Goal: Information Seeking & Learning: Learn about a topic

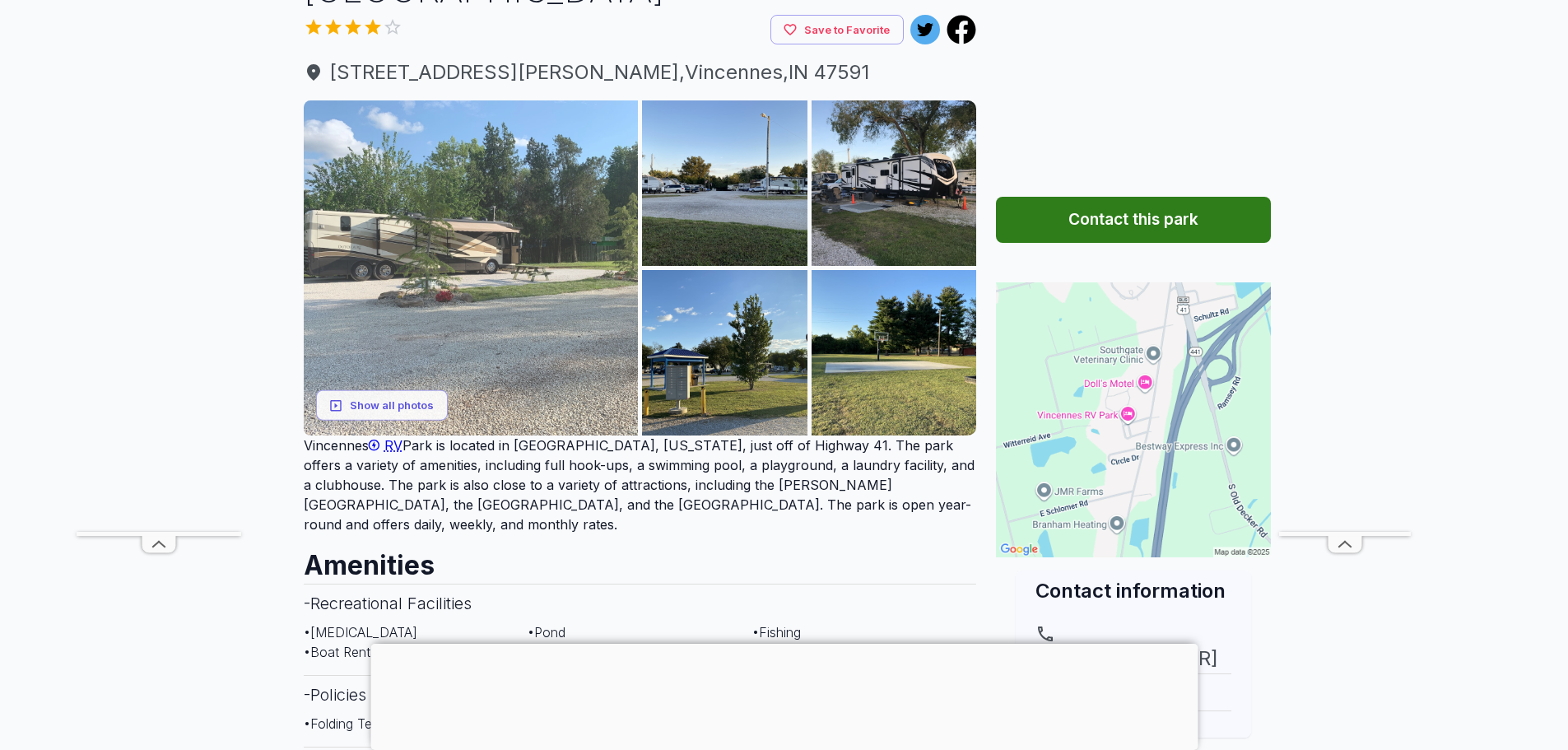
scroll to position [165, 0]
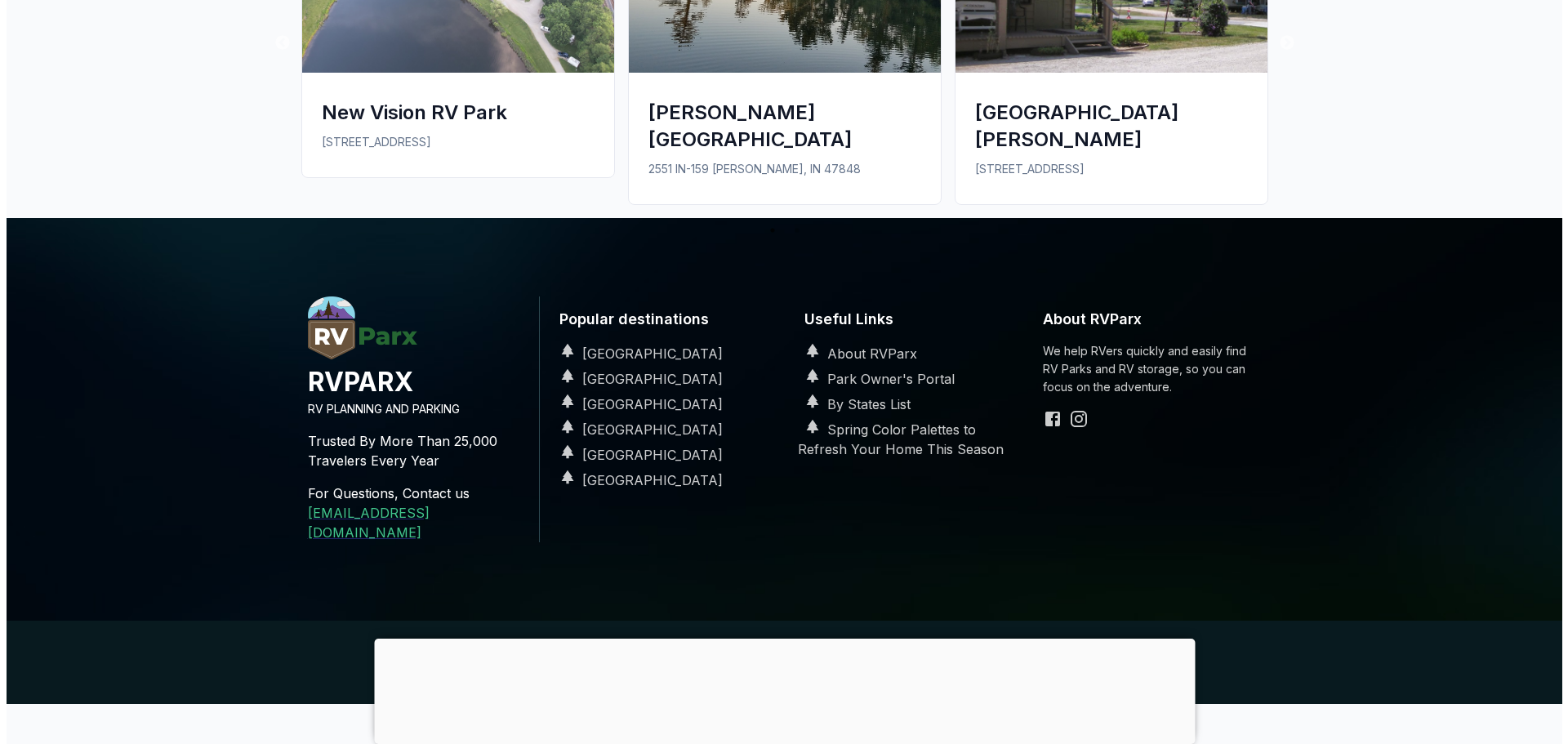
scroll to position [164, 0]
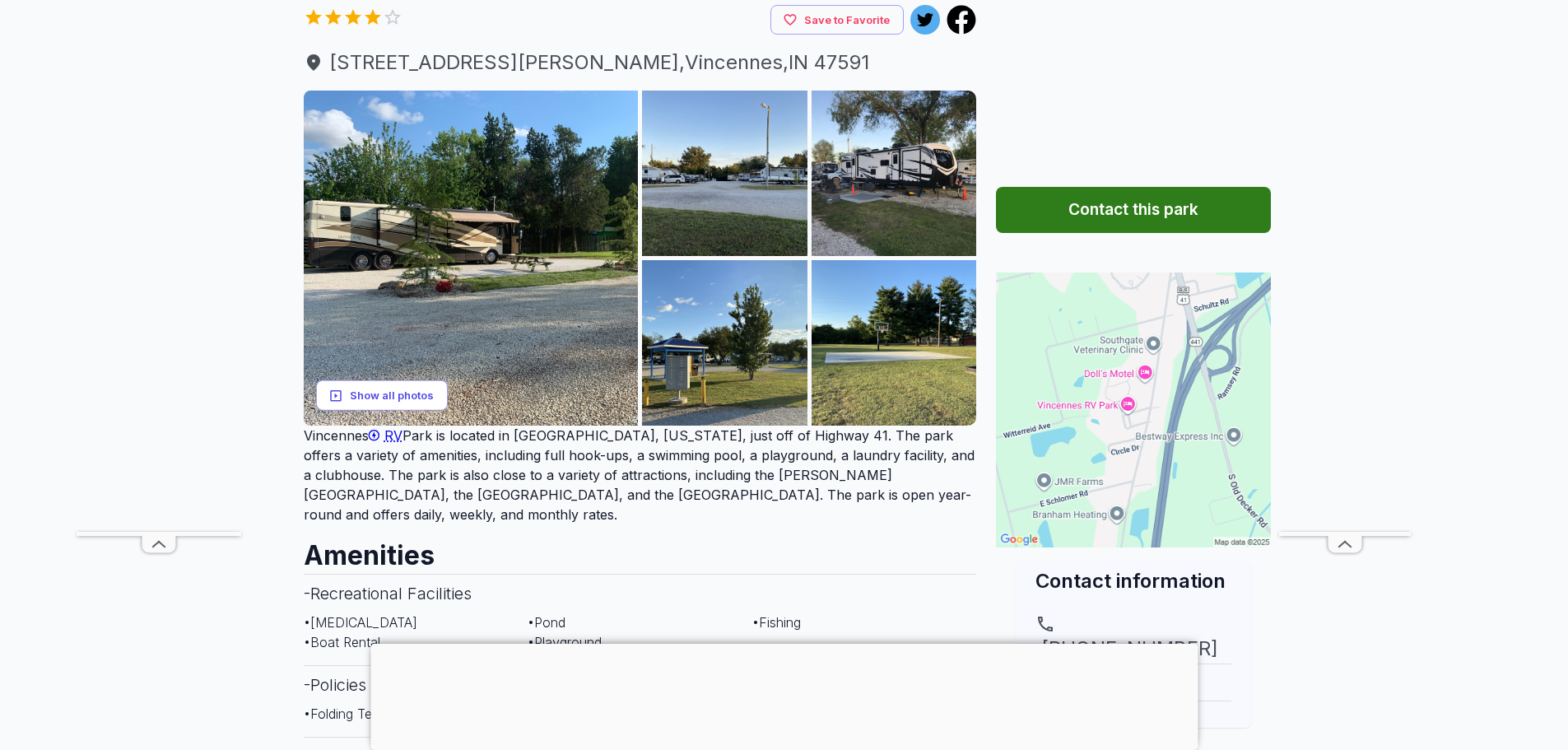
click at [370, 390] on button "Show all photos" at bounding box center [382, 396] width 132 height 30
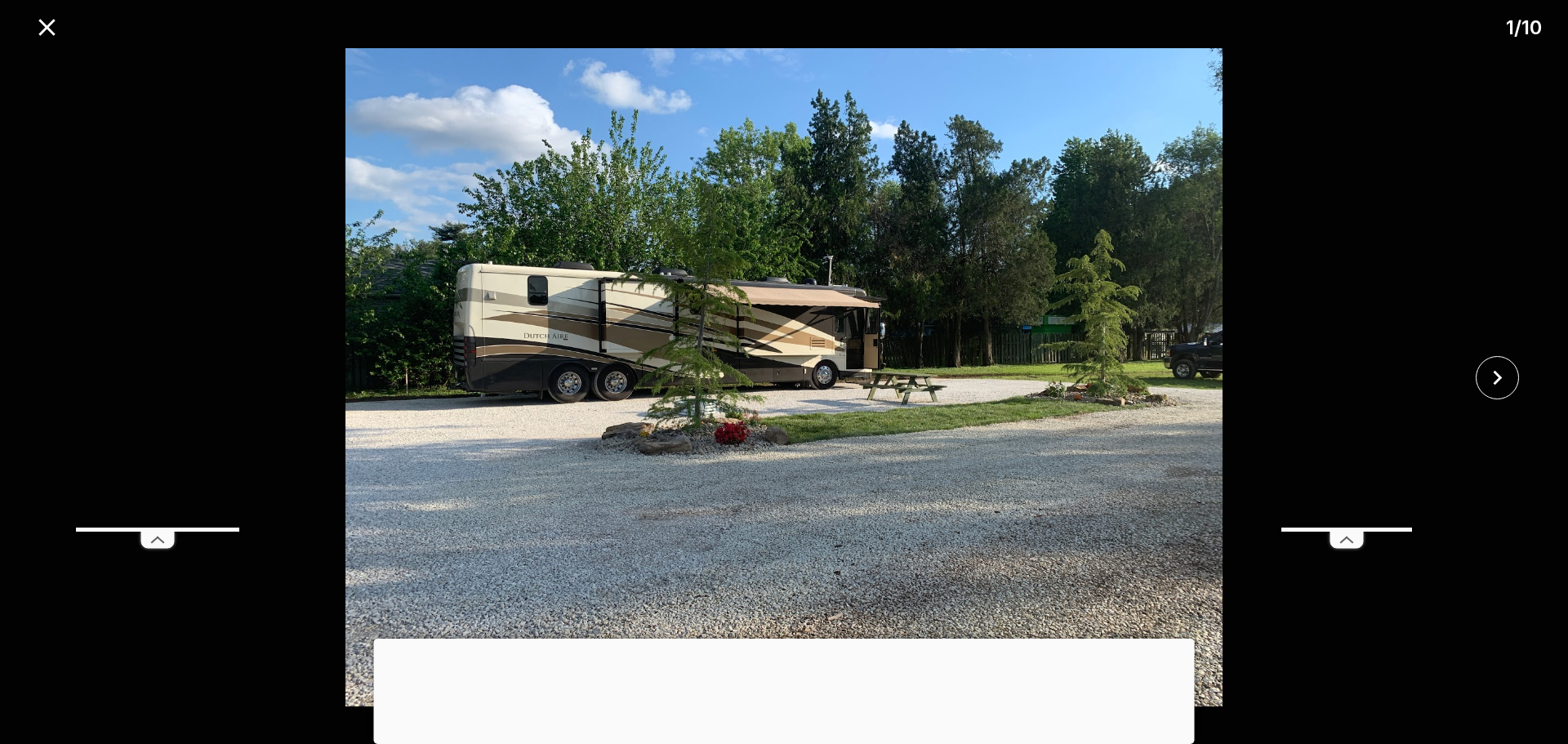
click at [784, 639] on div at bounding box center [784, 639] width 821 height 0
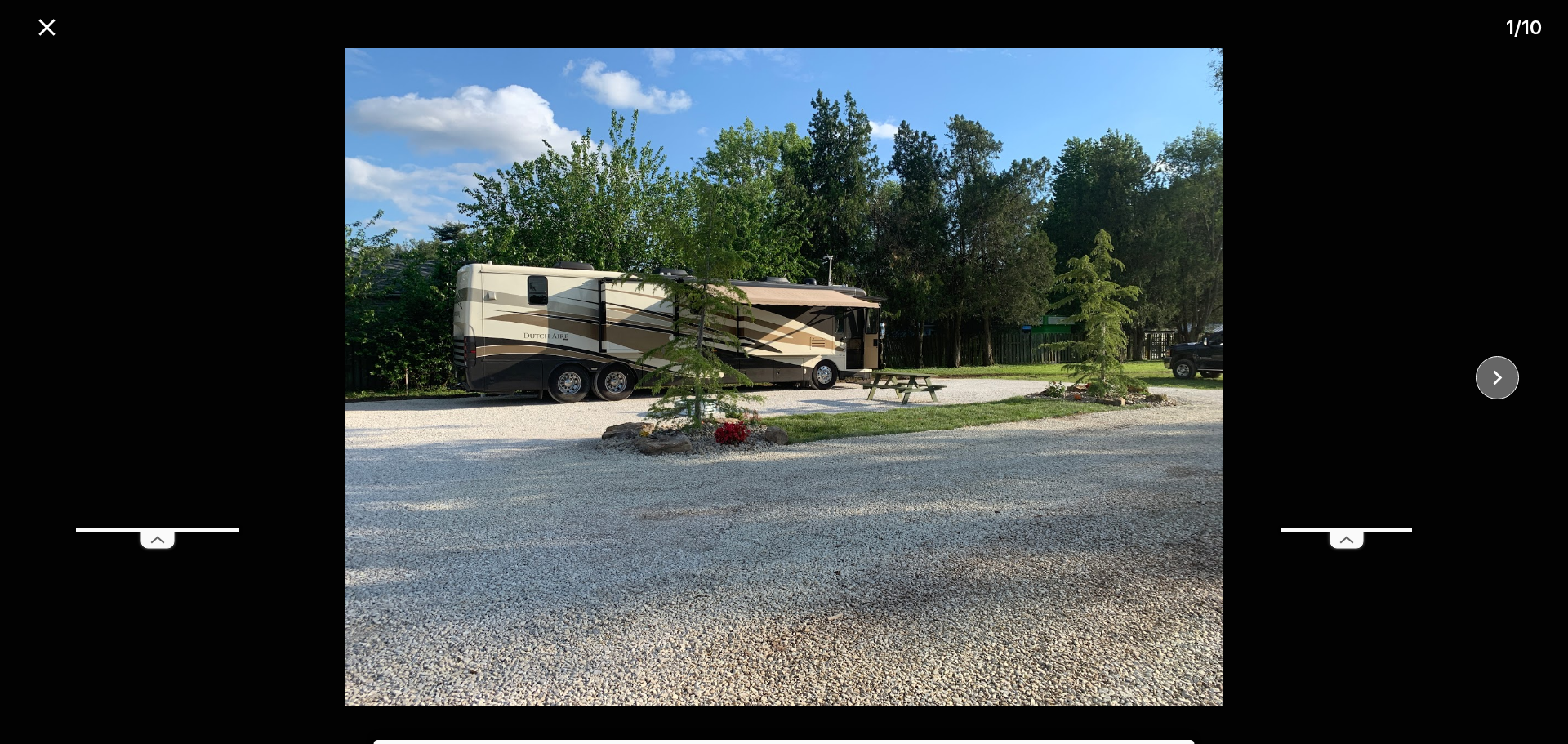
click at [1497, 366] on icon "close" at bounding box center [1497, 378] width 28 height 28
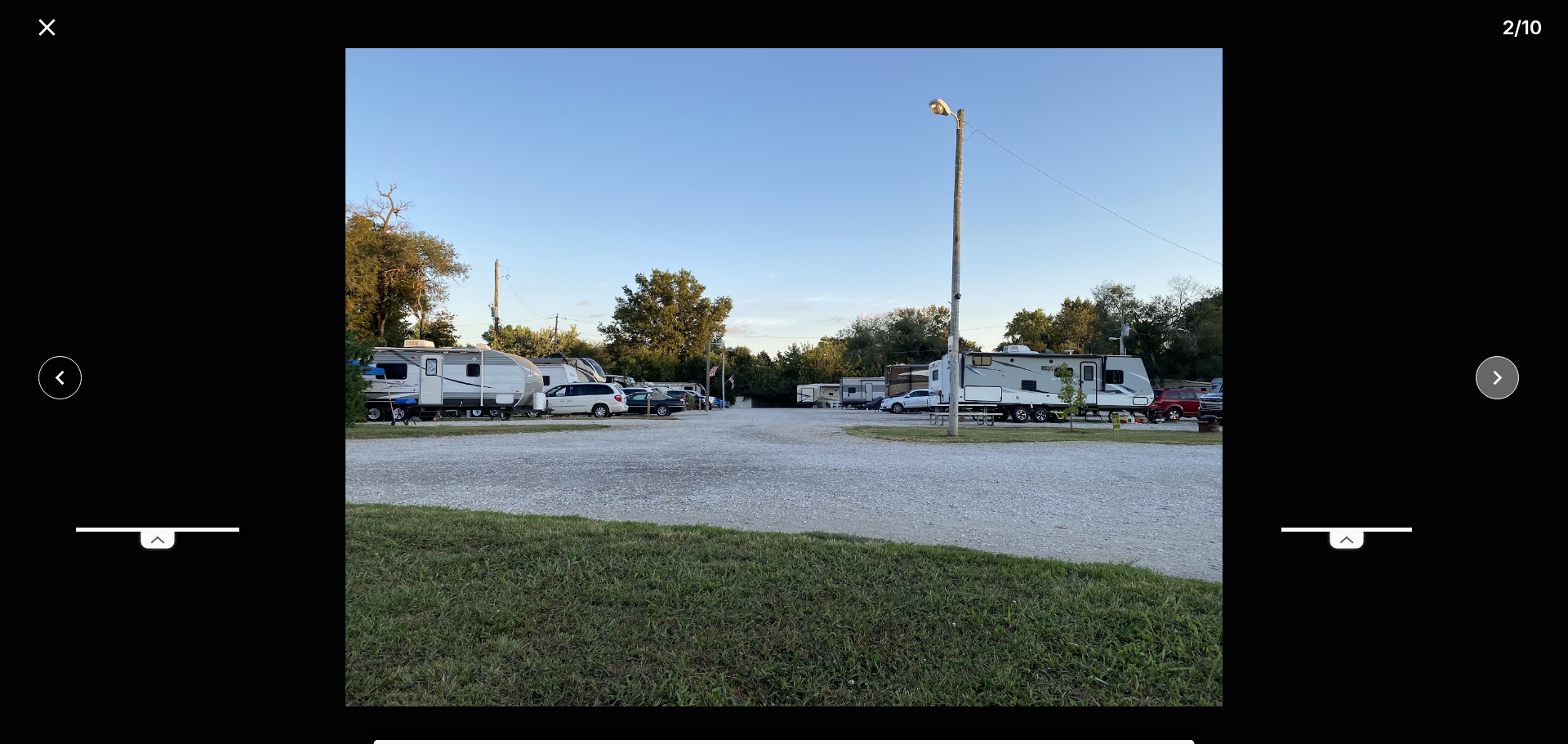
click at [1501, 368] on icon "close" at bounding box center [1497, 378] width 28 height 28
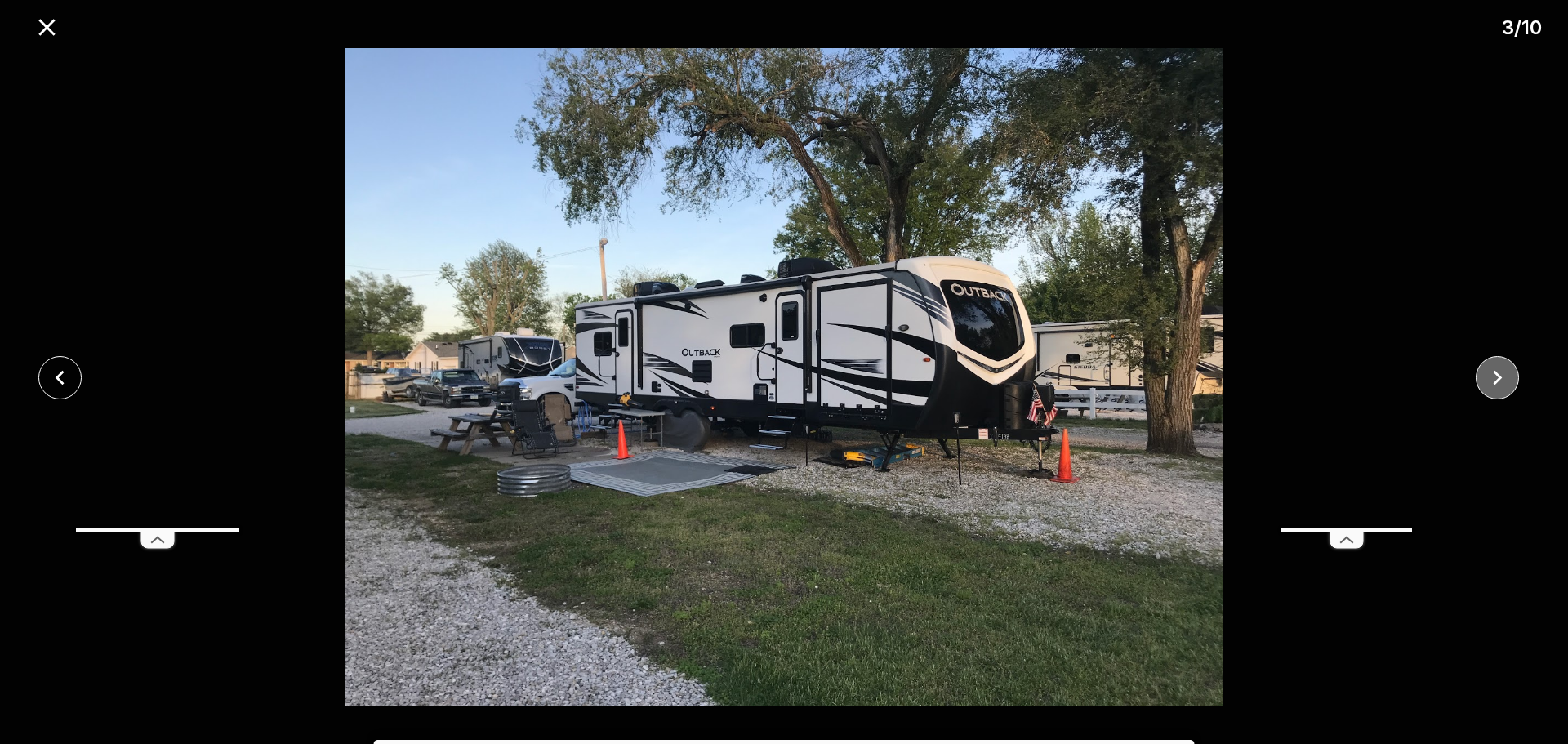
click at [1502, 369] on icon "close" at bounding box center [1497, 378] width 28 height 28
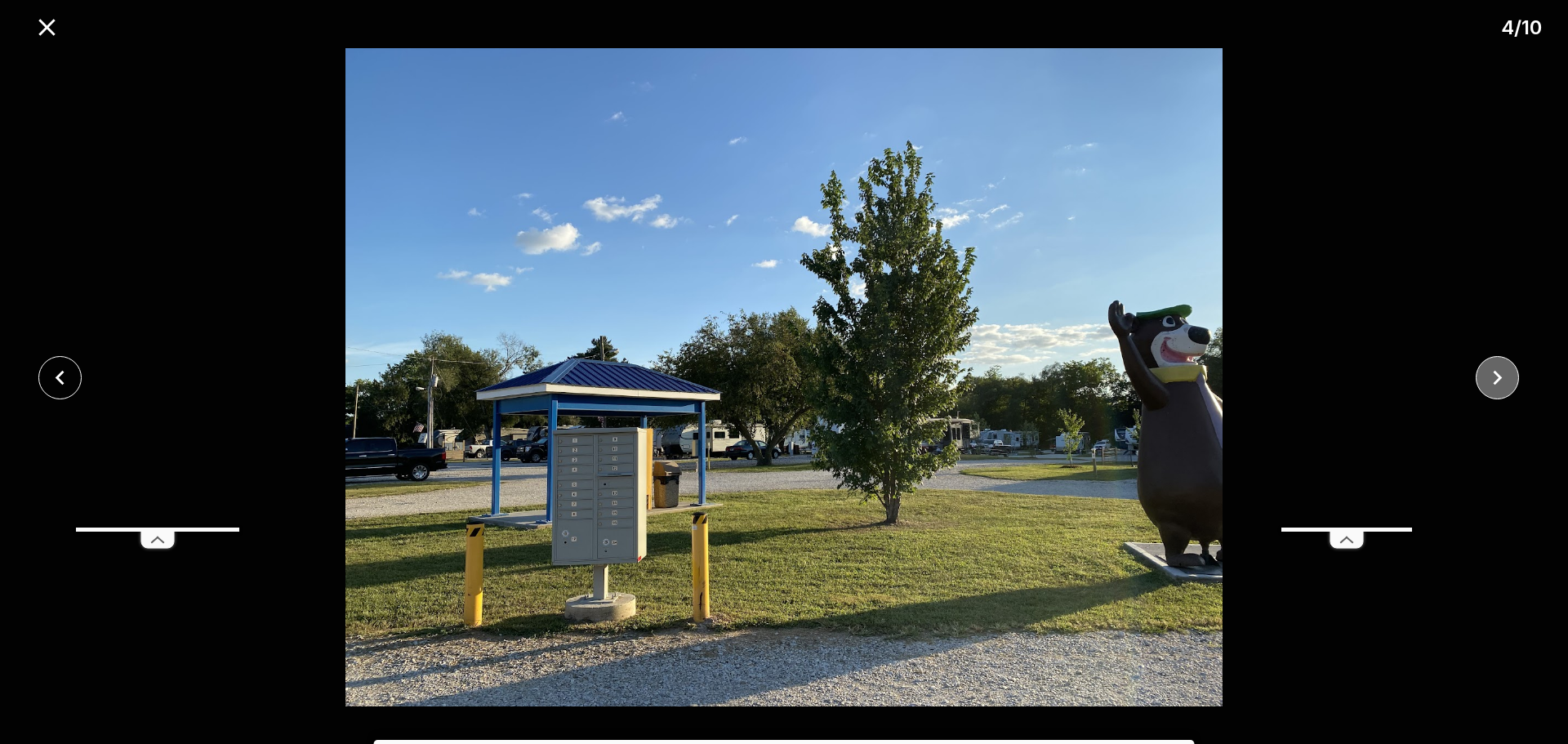
click at [1506, 380] on icon "close" at bounding box center [1497, 378] width 28 height 28
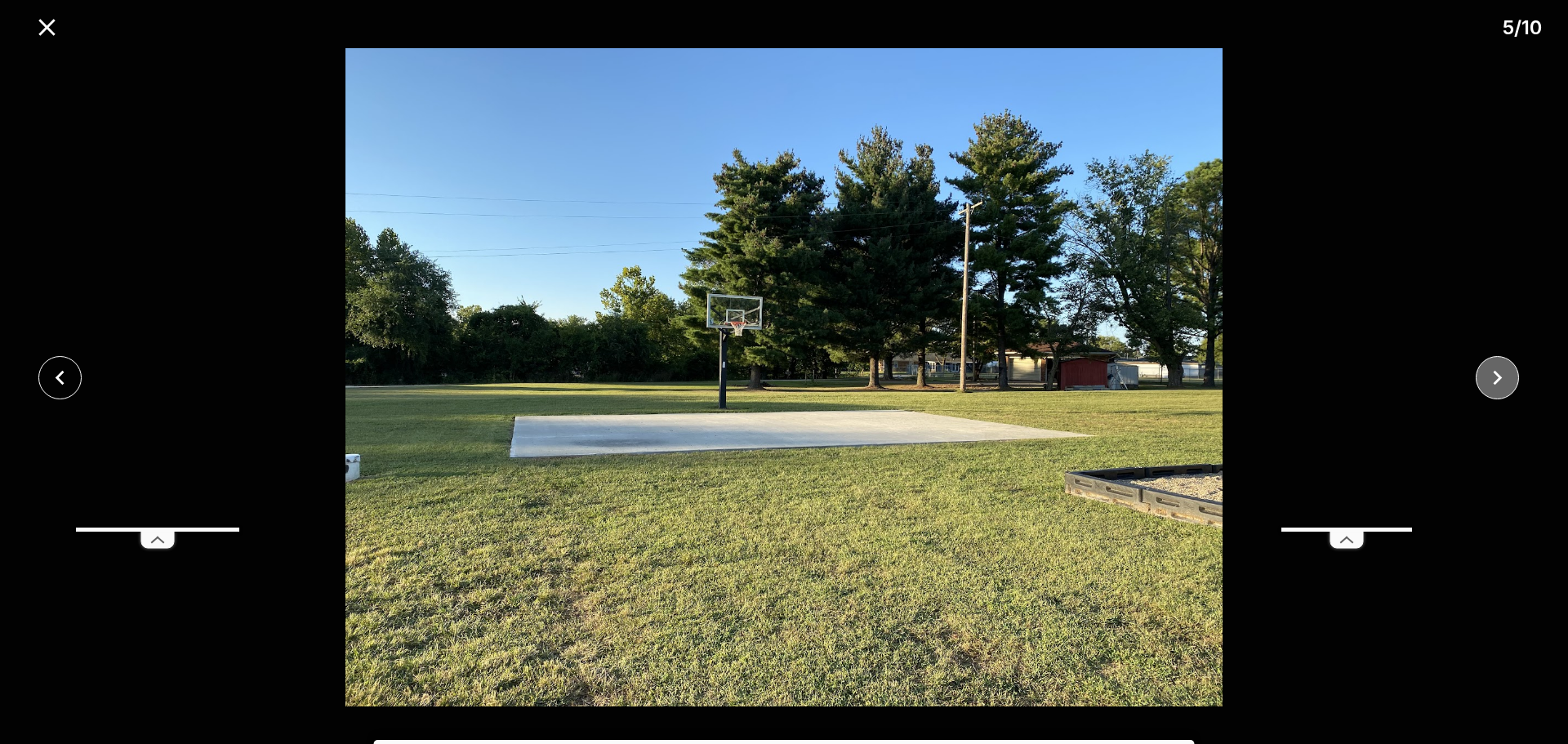
click at [1506, 380] on icon "close" at bounding box center [1497, 378] width 28 height 28
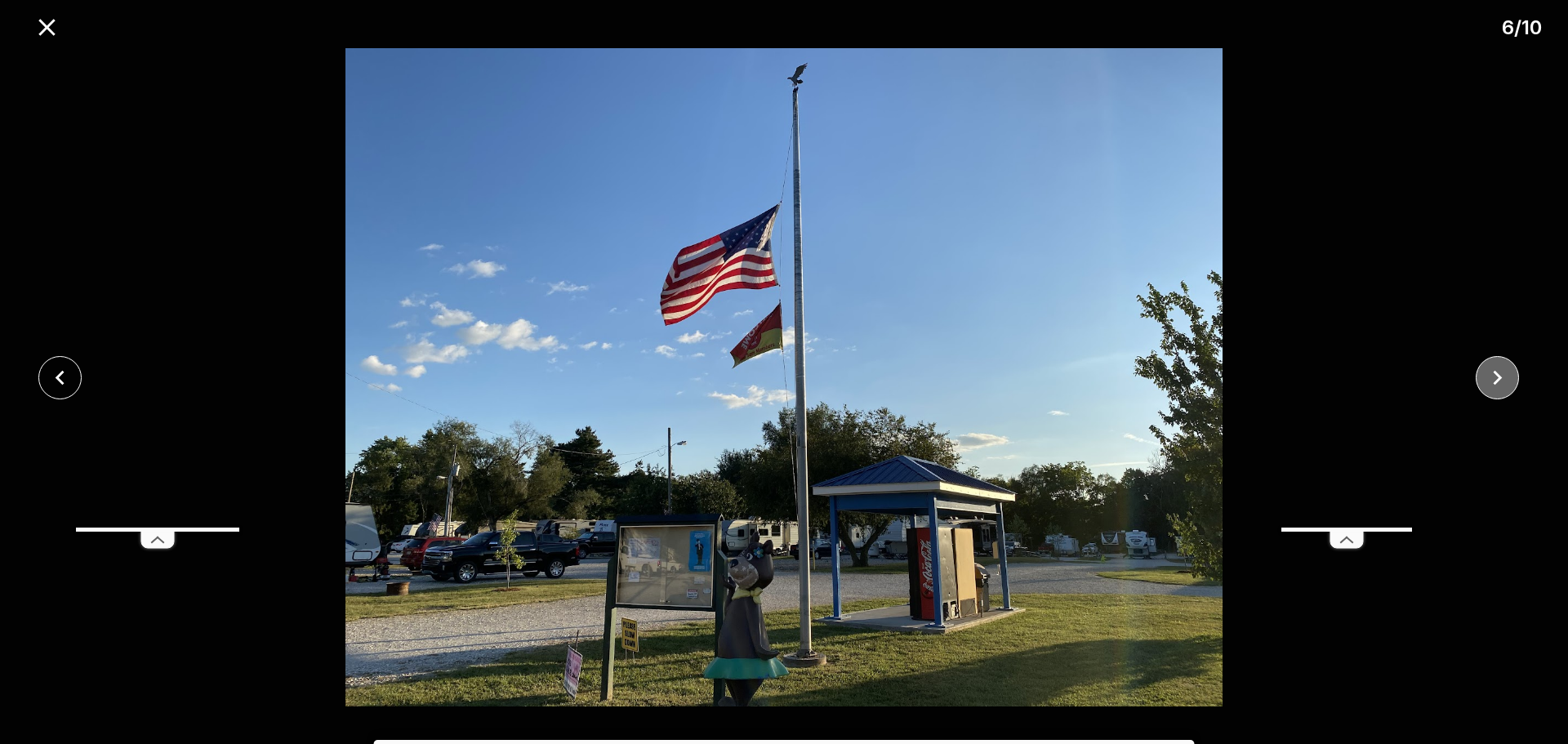
click at [1506, 380] on icon "close" at bounding box center [1497, 378] width 28 height 28
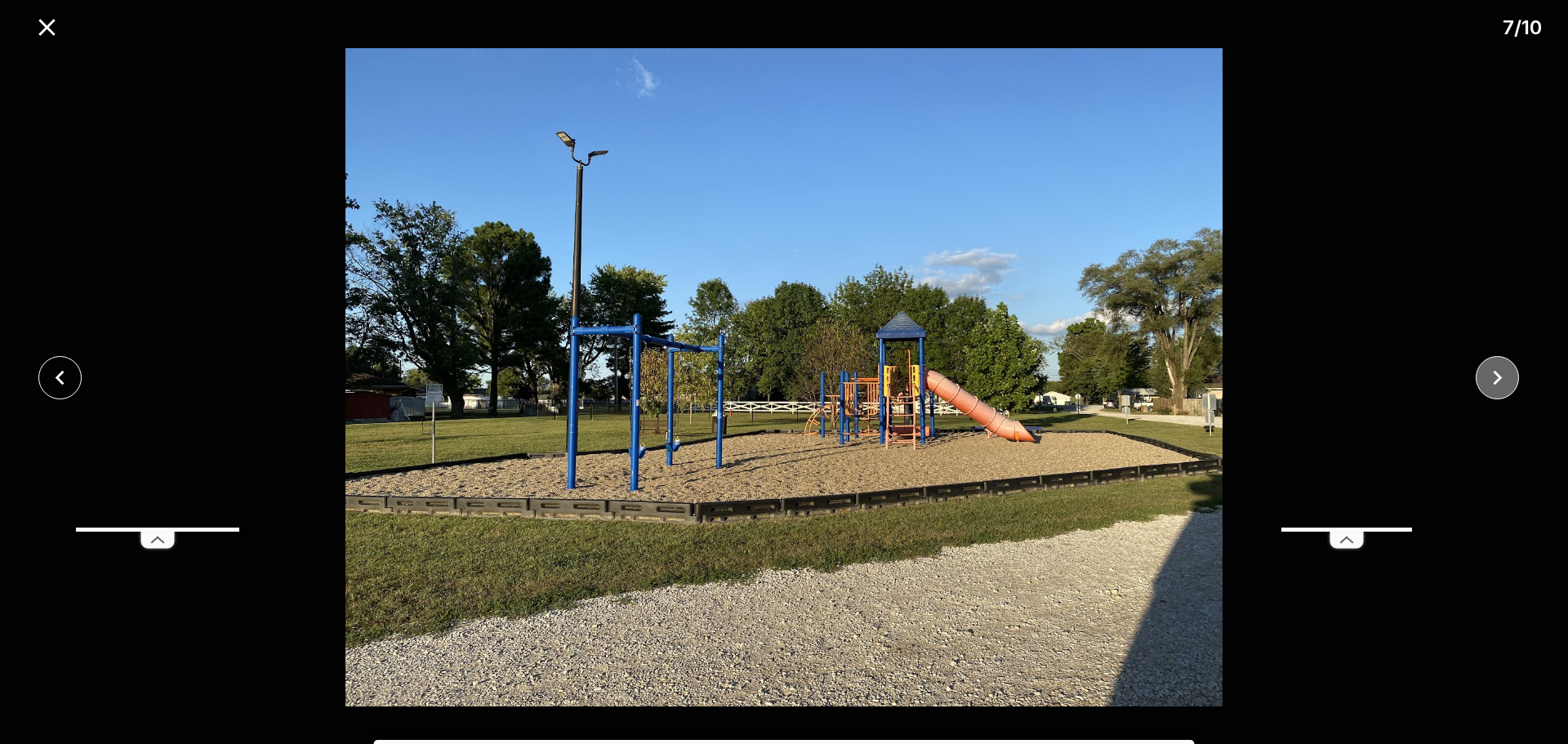
click at [1506, 380] on icon "close" at bounding box center [1497, 378] width 28 height 28
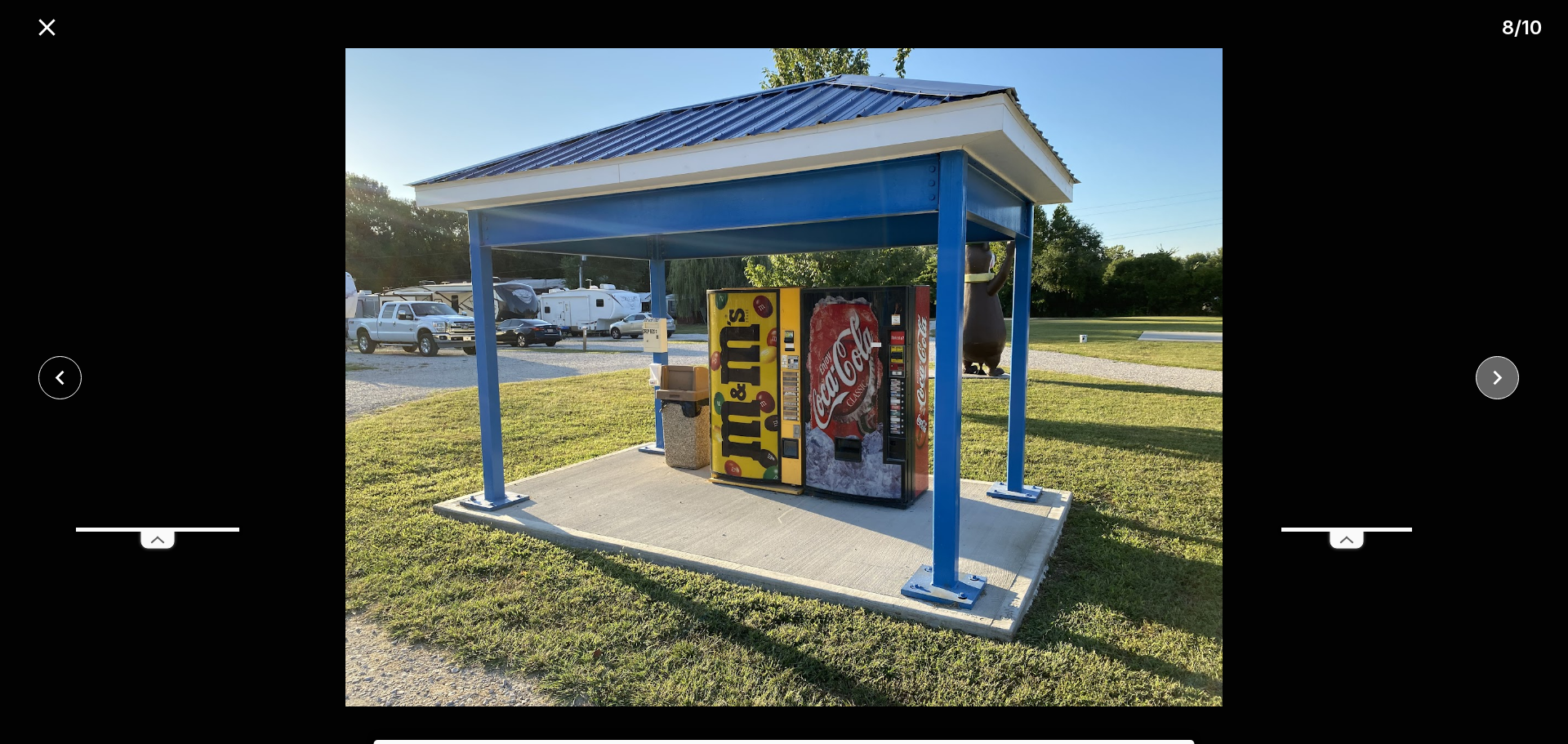
click at [1506, 380] on icon "close" at bounding box center [1497, 378] width 28 height 28
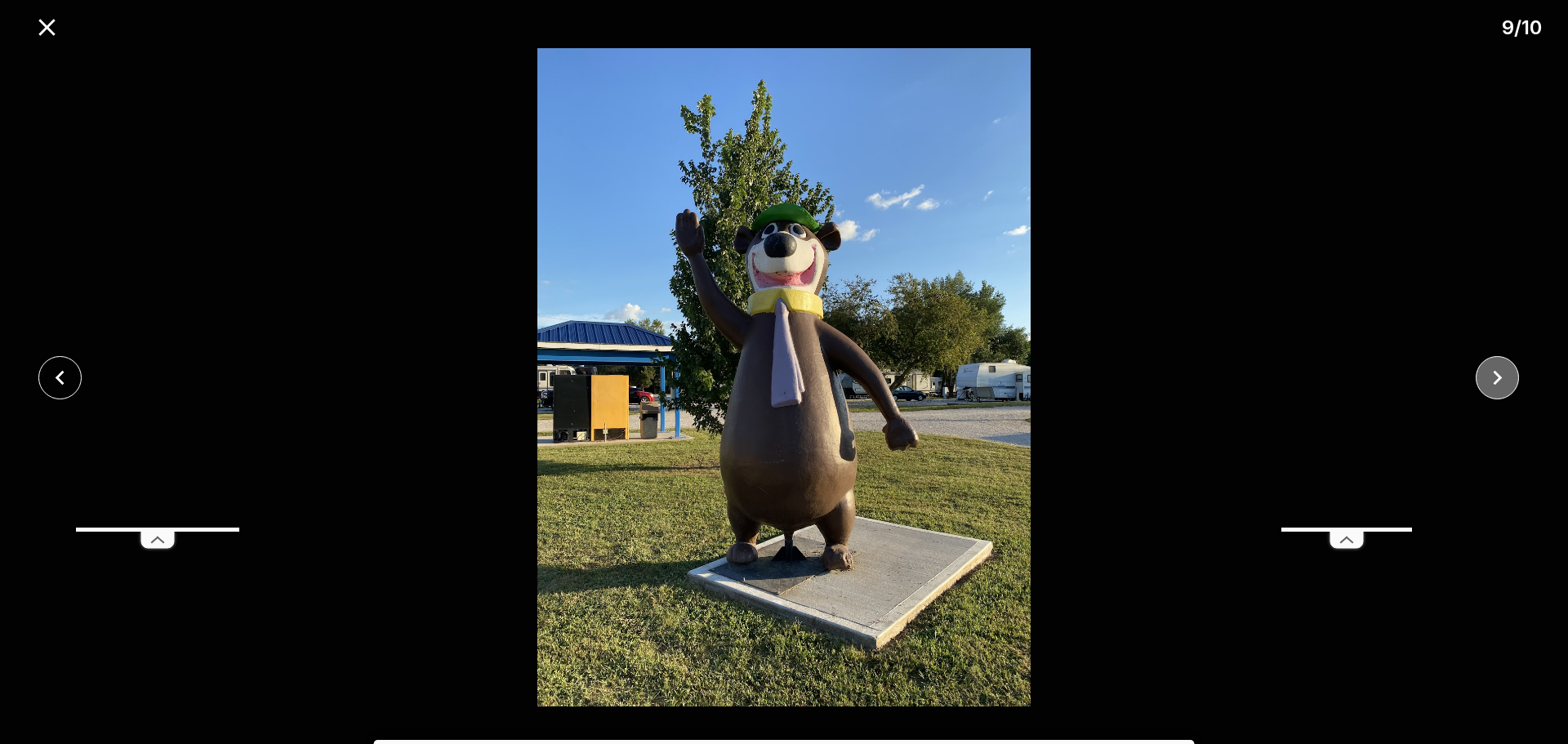
click at [1506, 380] on icon "close" at bounding box center [1497, 378] width 28 height 28
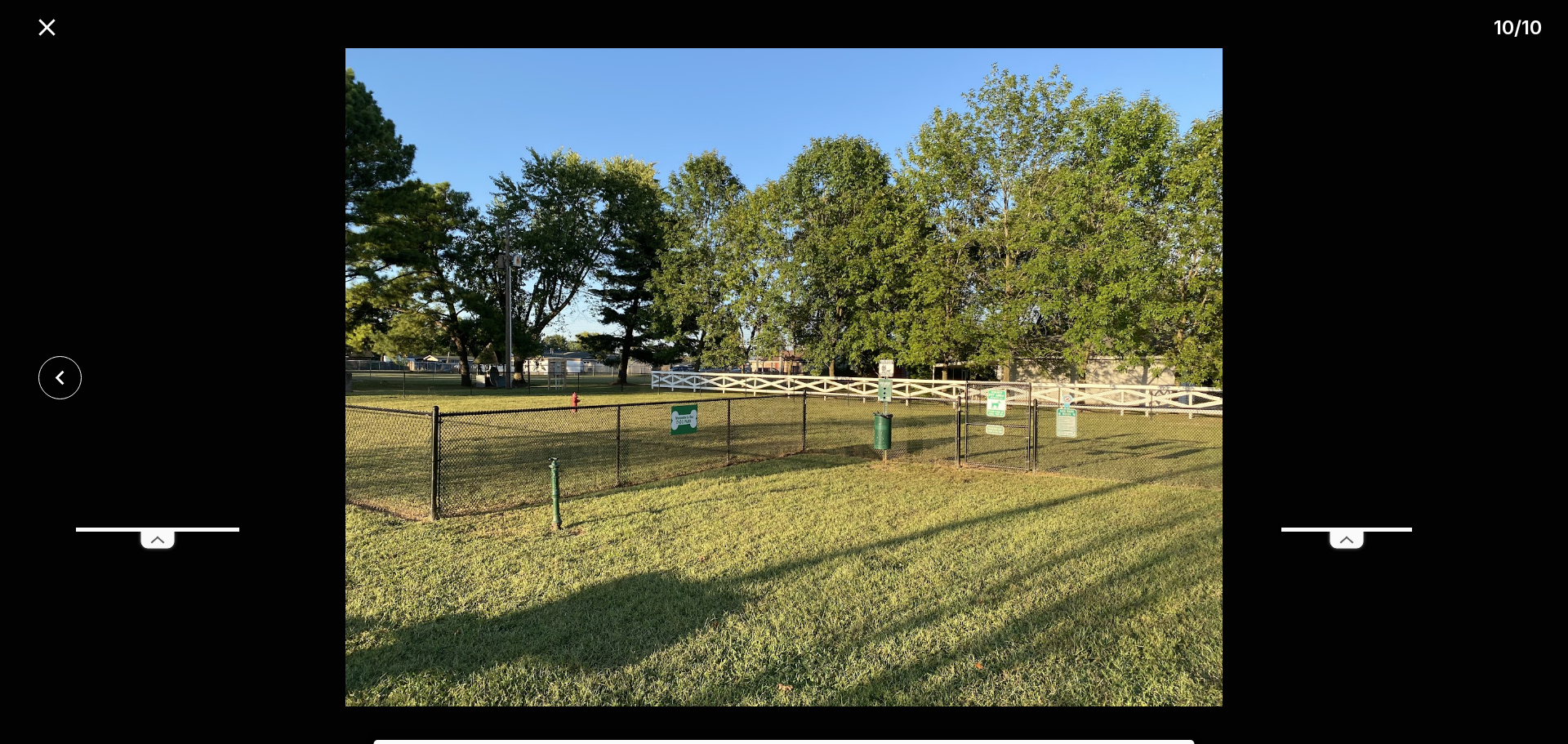
click at [1506, 380] on div at bounding box center [784, 377] width 1568 height 658
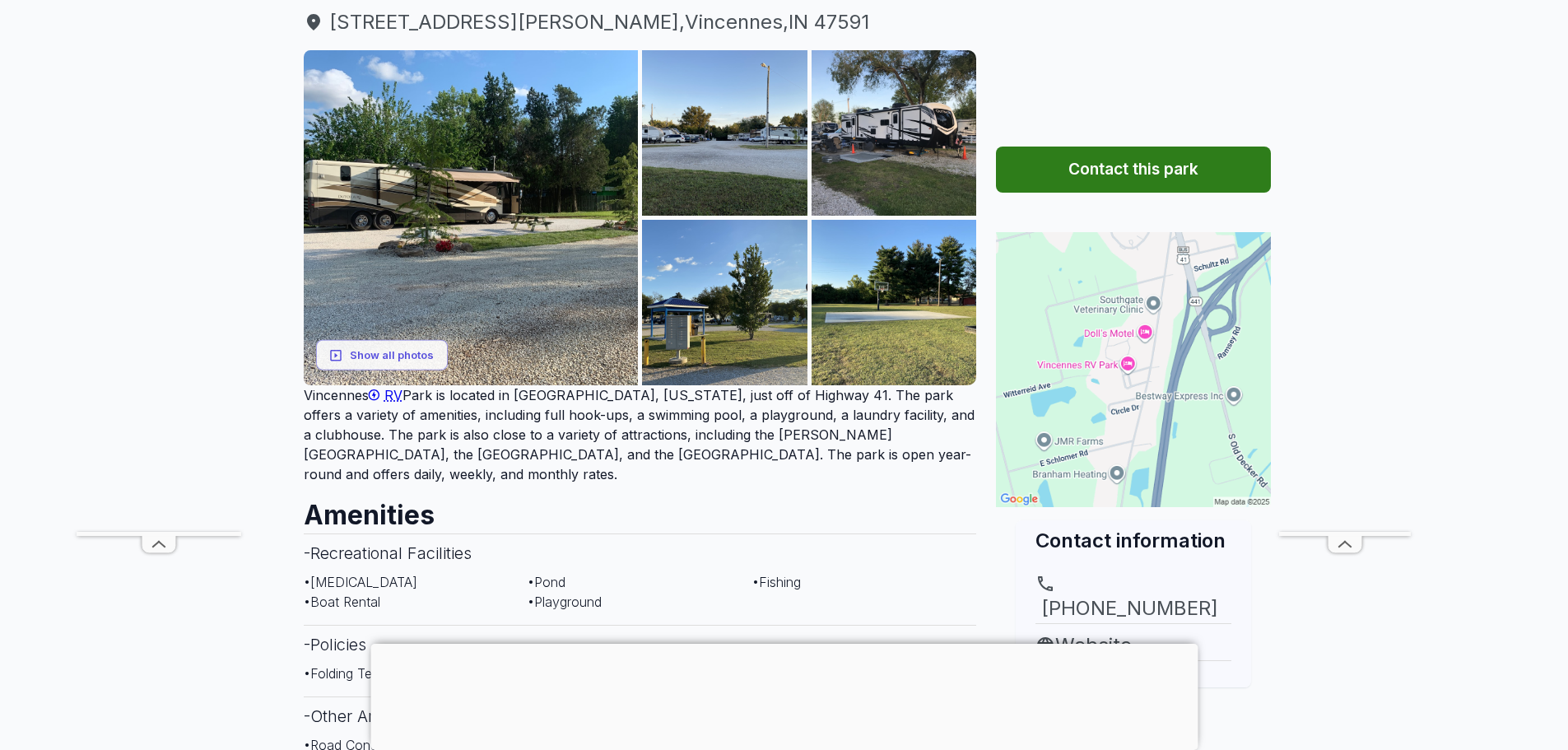
scroll to position [84, 0]
